Goal: Task Accomplishment & Management: Manage account settings

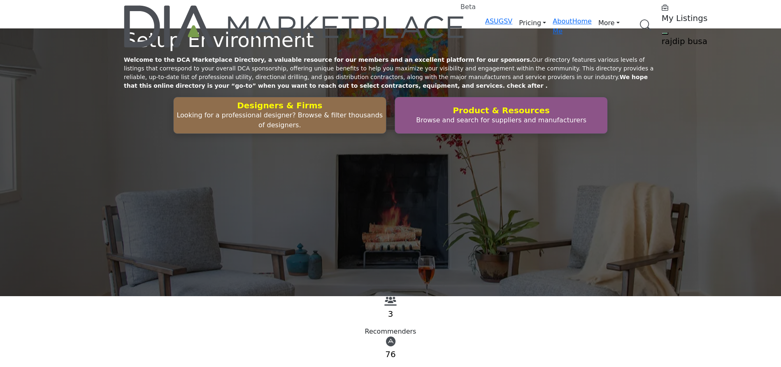
click at [14, 258] on div "Setup Environment Welcome to the DCA Marketplace Directory, a valuable resource…" at bounding box center [390, 162] width 781 height 268
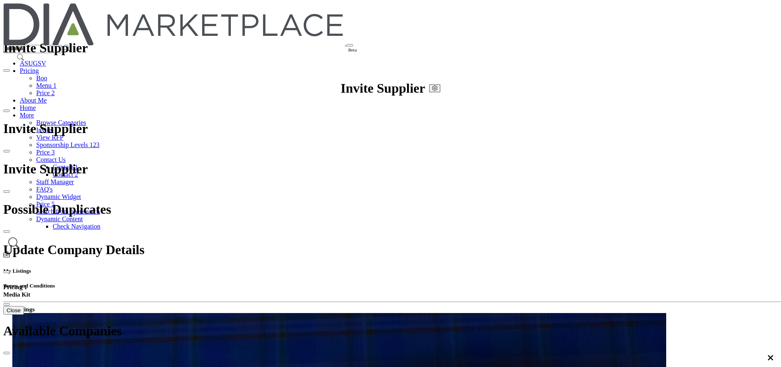
type input "**********"
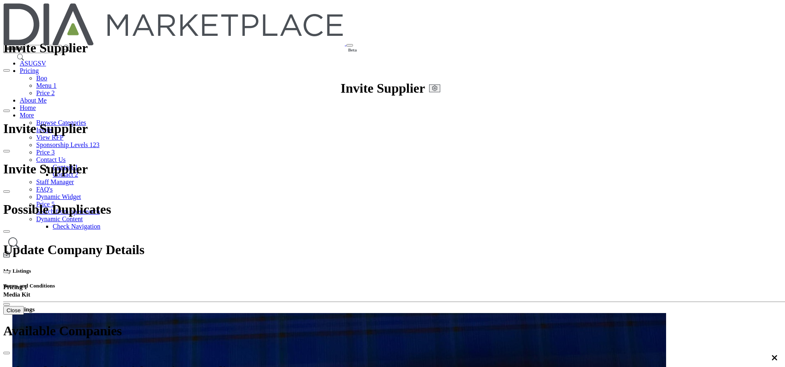
type input "**********"
